Goal: Transaction & Acquisition: Purchase product/service

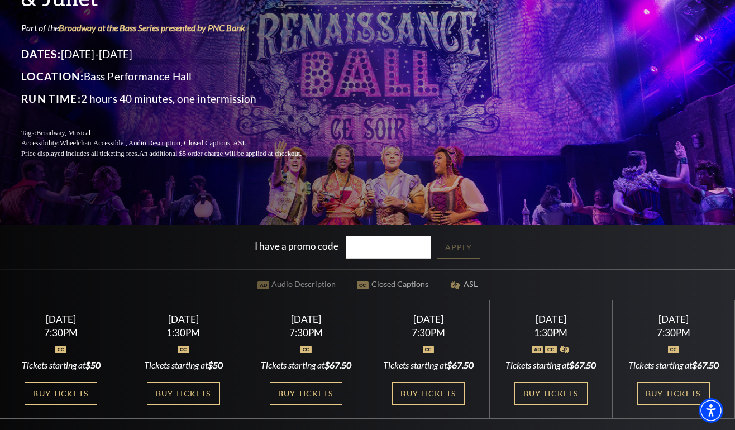
scroll to position [168, 0]
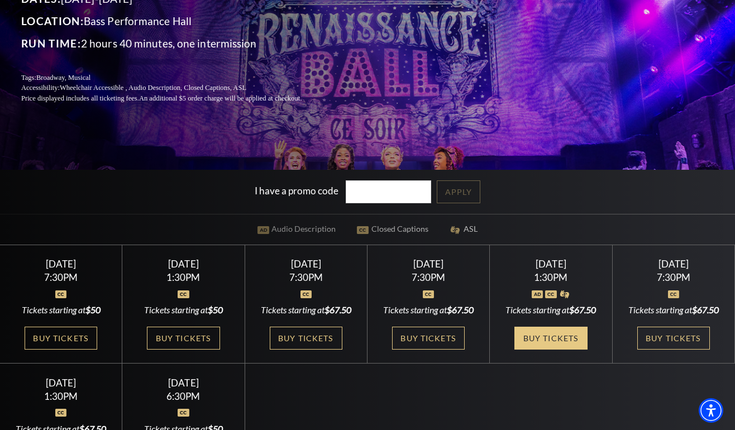
click at [543, 345] on link "Buy Tickets" at bounding box center [550, 338] width 73 height 23
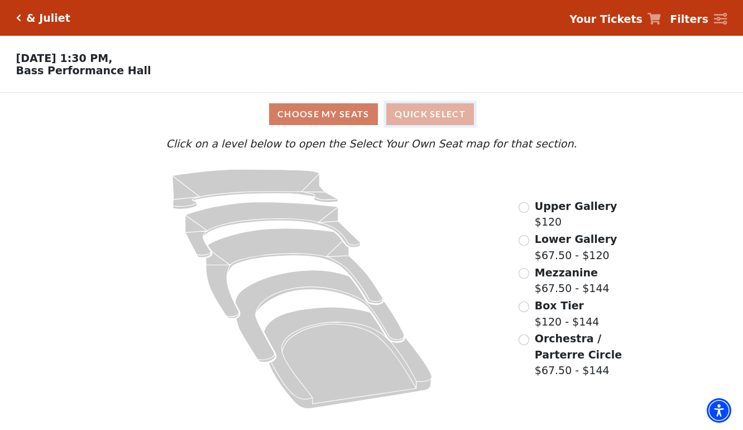
click at [437, 117] on button "Quick Select" at bounding box center [431, 114] width 88 height 22
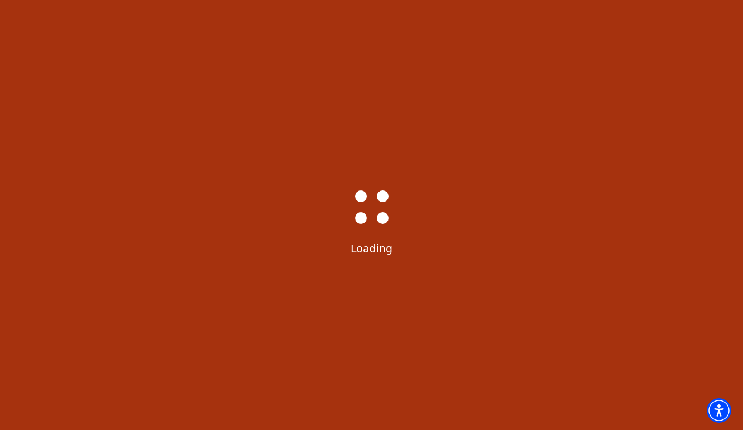
select select "6232"
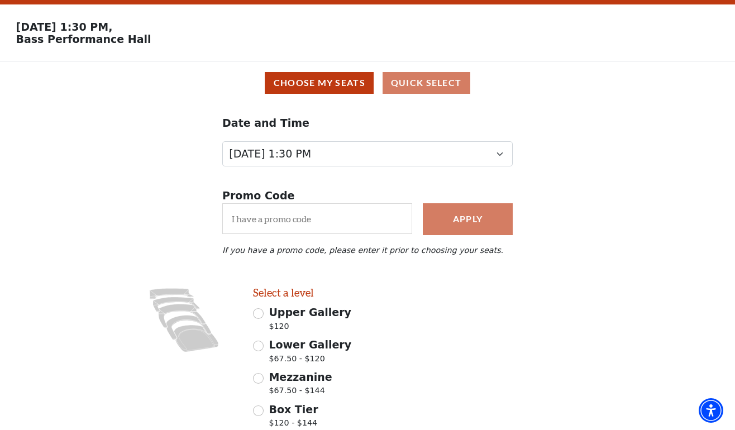
scroll to position [159, 0]
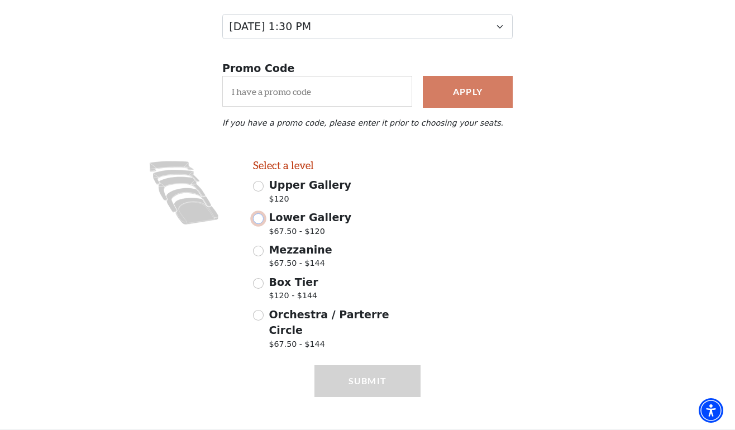
click at [260, 224] on input "Lower Gallery $67.50 - $120" at bounding box center [258, 218] width 11 height 11
radio input "true"
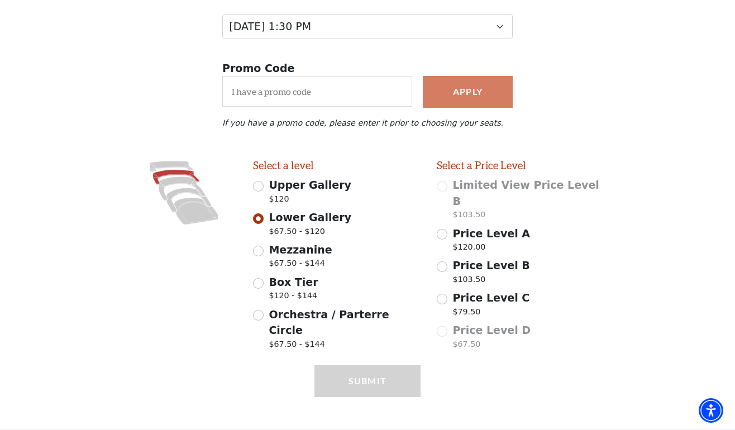
click at [447, 294] on div "Price Level C $79.50" at bounding box center [521, 305] width 168 height 31
click at [437, 290] on div "Select a Price Level Limited View Price Level B $103.50 Price Level A $120.00 P…" at bounding box center [521, 256] width 184 height 195
click at [441, 294] on input "Price Level C $79.50" at bounding box center [442, 299] width 11 height 11
radio input "true"
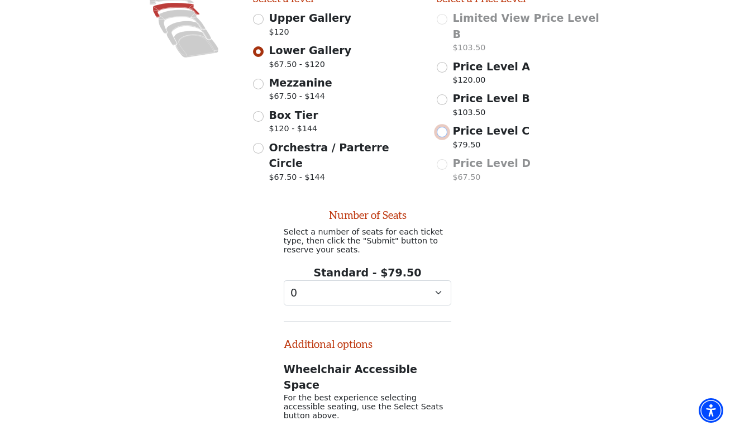
scroll to position [426, 0]
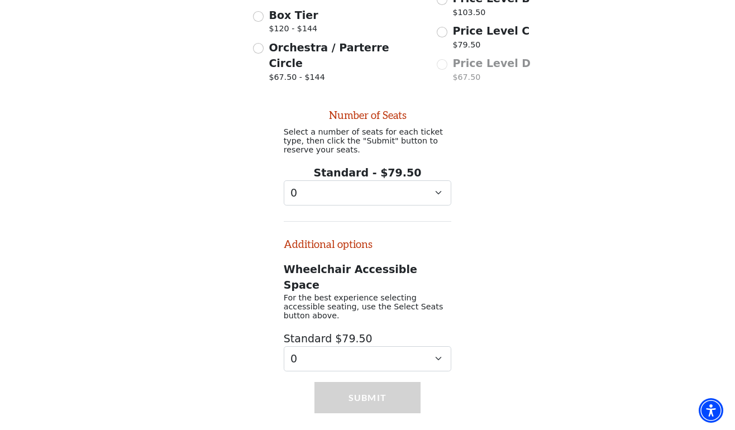
click at [385, 205] on div "Number of Seats Select a number of seats for each ticket type, then click the "…" at bounding box center [368, 234] width 184 height 273
click at [385, 200] on select "0 1" at bounding box center [368, 192] width 168 height 25
click at [524, 251] on div "Number of Seats Select a number of seats for each ticket type, then click the "…" at bounding box center [367, 230] width 735 height 284
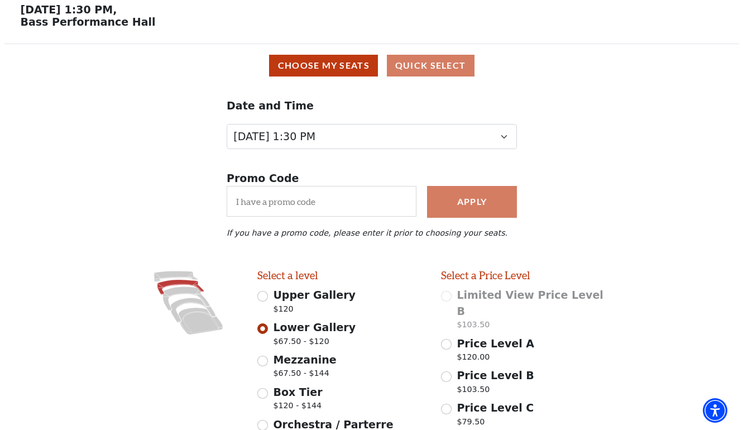
scroll to position [0, 0]
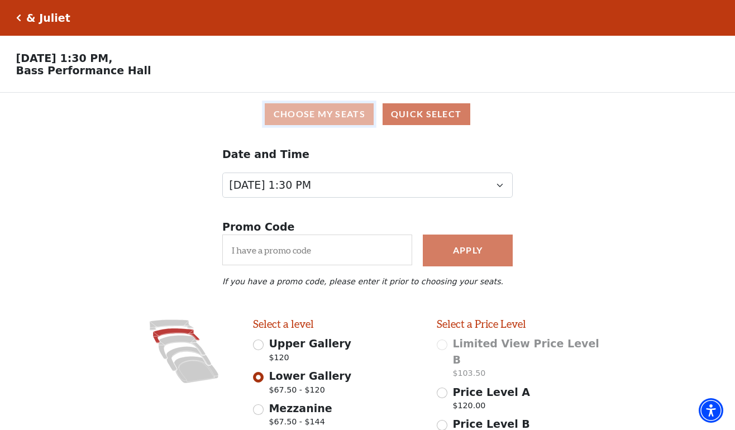
click at [304, 117] on button "Choose My Seats" at bounding box center [319, 114] width 109 height 22
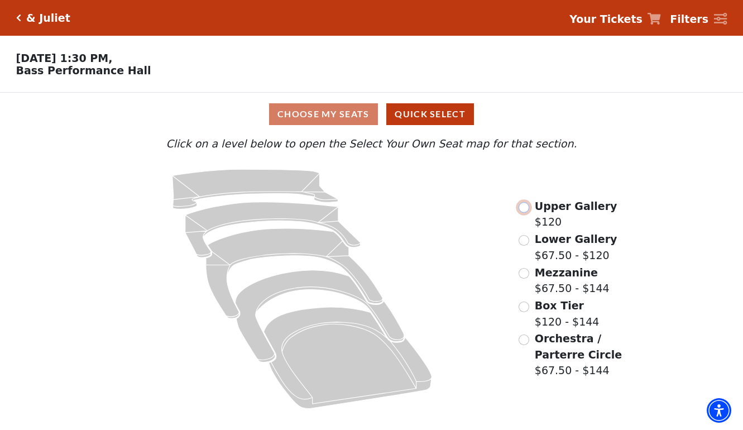
click at [526, 211] on input "Upper Gallery$120\a" at bounding box center [524, 207] width 11 height 11
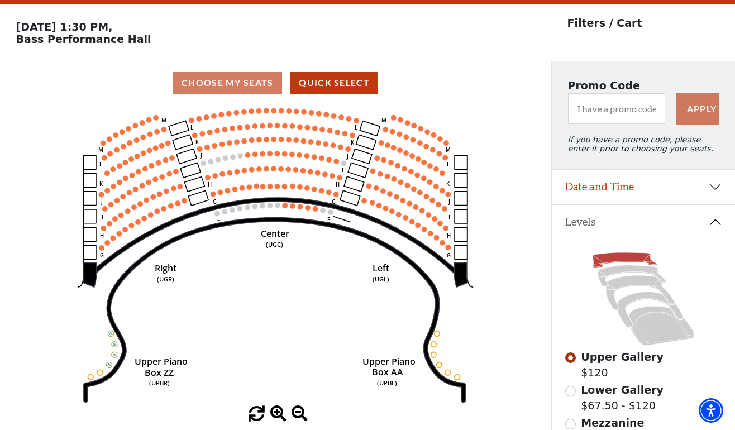
scroll to position [52, 0]
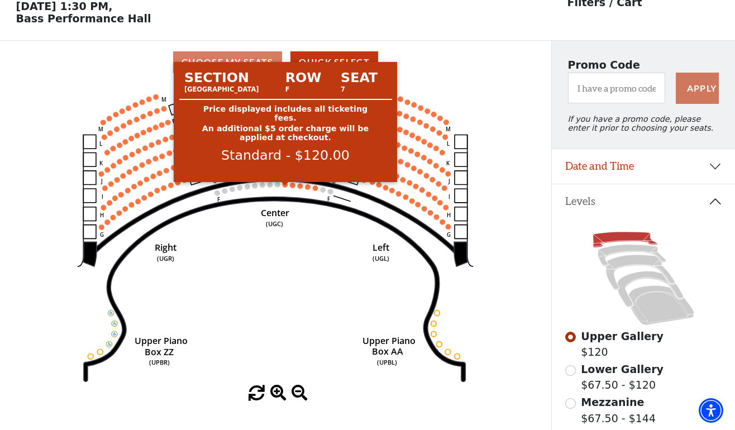
click at [287, 188] on circle at bounding box center [286, 185] width 6 height 6
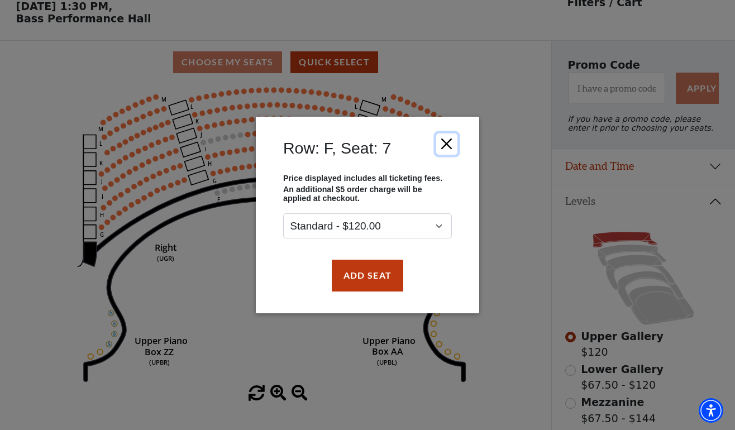
click at [446, 147] on button "Close" at bounding box center [446, 143] width 21 height 21
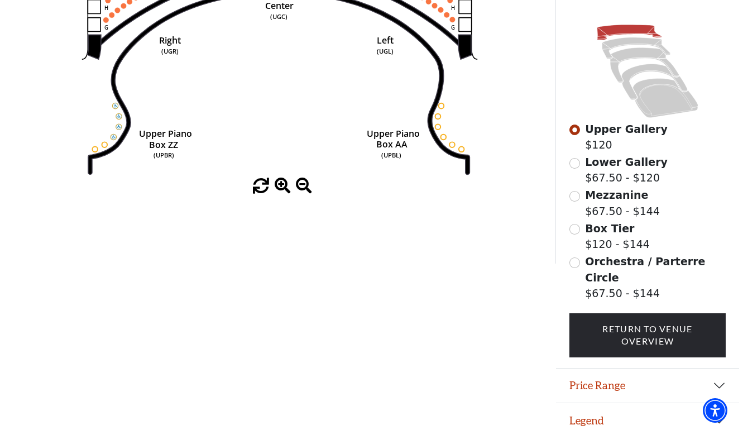
scroll to position [0, 0]
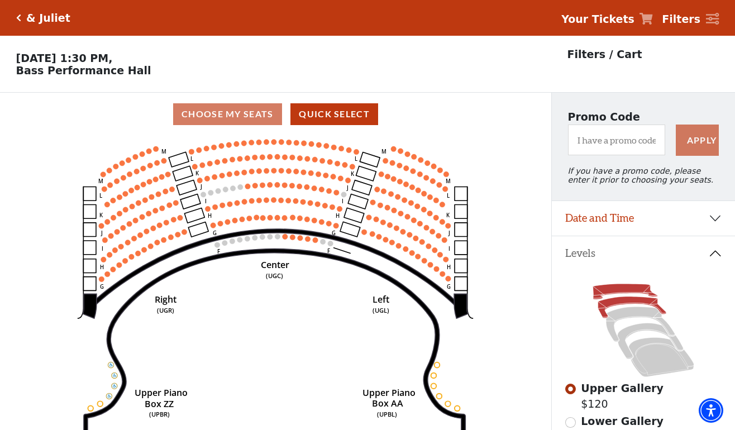
click at [641, 308] on icon at bounding box center [632, 308] width 68 height 22
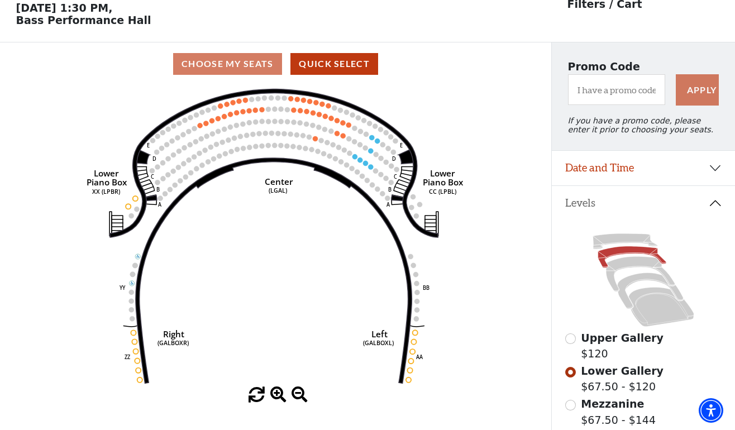
scroll to position [52, 0]
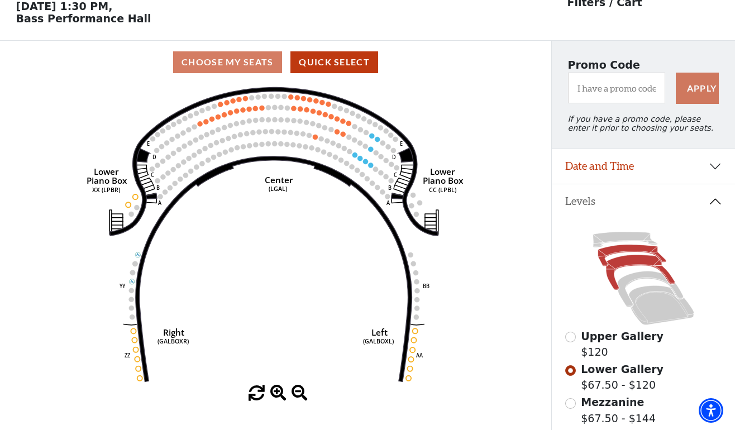
click at [640, 266] on icon at bounding box center [640, 272] width 69 height 35
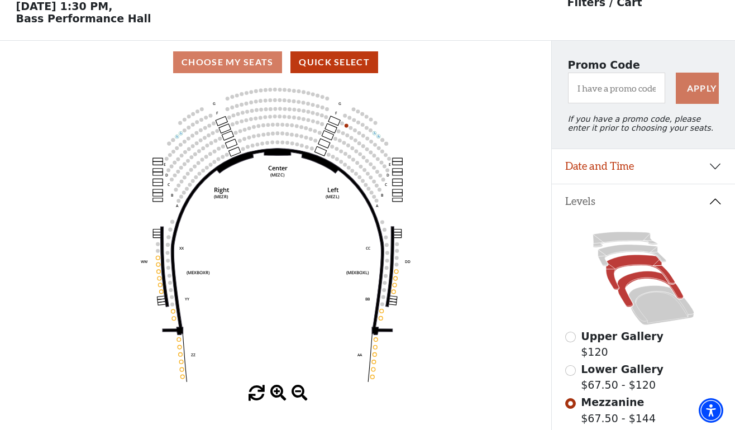
click at [650, 284] on icon at bounding box center [650, 289] width 66 height 36
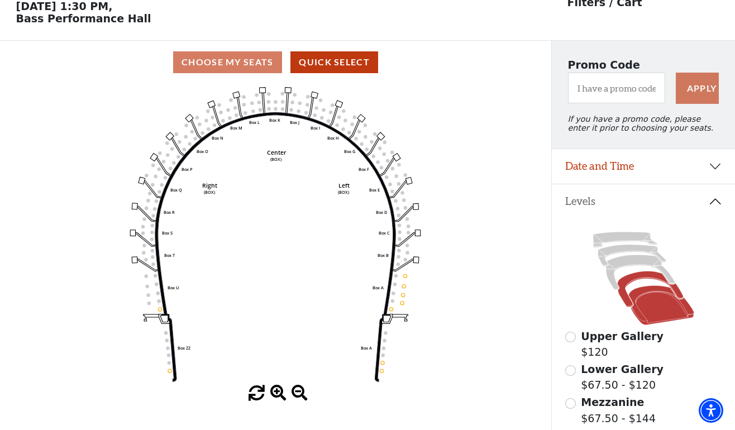
click at [664, 312] on icon at bounding box center [660, 306] width 65 height 40
